Goal: Information Seeking & Learning: Stay updated

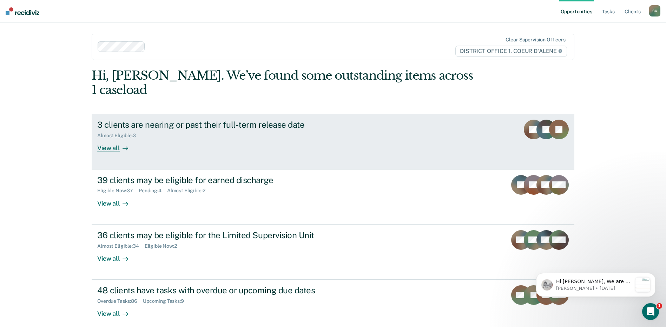
click at [188, 128] on div "3 clients are nearing or past their full-term release date Almost Eligible : 3 …" at bounding box center [228, 136] width 263 height 32
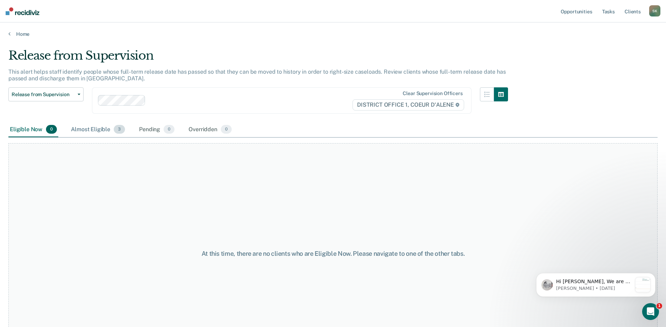
click at [110, 132] on div "Almost Eligible 3" at bounding box center [97, 129] width 57 height 15
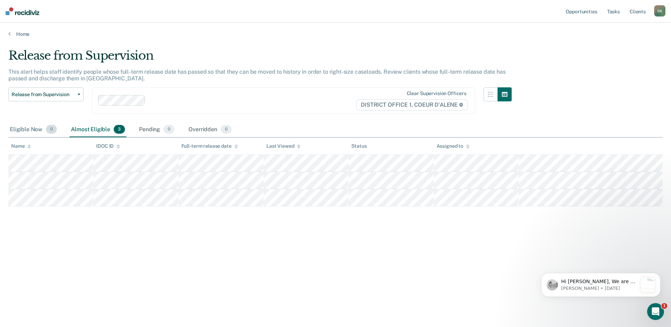
click at [26, 134] on div "Eligible Now 0" at bounding box center [33, 129] width 50 height 15
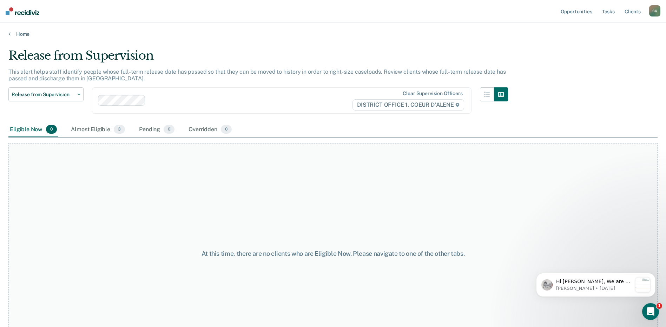
click at [600, 11] on ul "Opportunities Tasks Client s" at bounding box center [604, 11] width 90 height 22
click at [604, 10] on link "Tasks" at bounding box center [607, 11] width 15 height 22
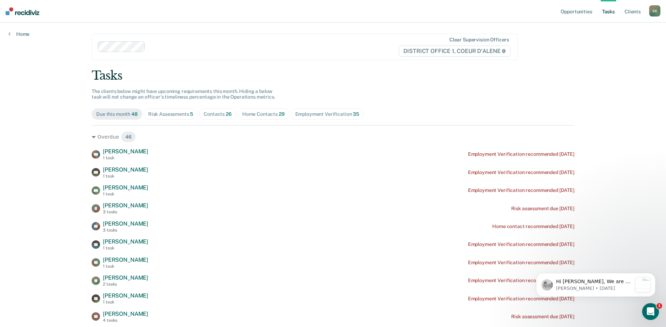
click at [245, 118] on span "Home Contacts 29" at bounding box center [264, 113] width 52 height 11
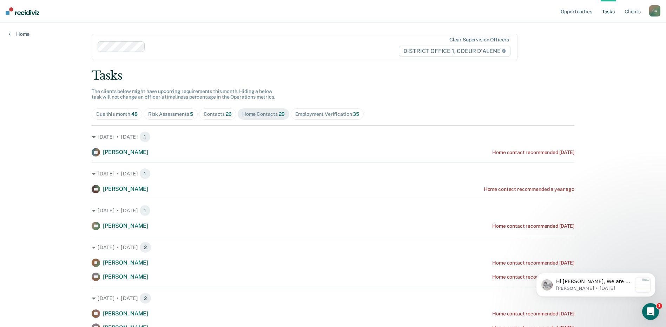
click at [174, 111] on span "Risk Assessments 5" at bounding box center [171, 113] width 54 height 11
